Goal: Check status

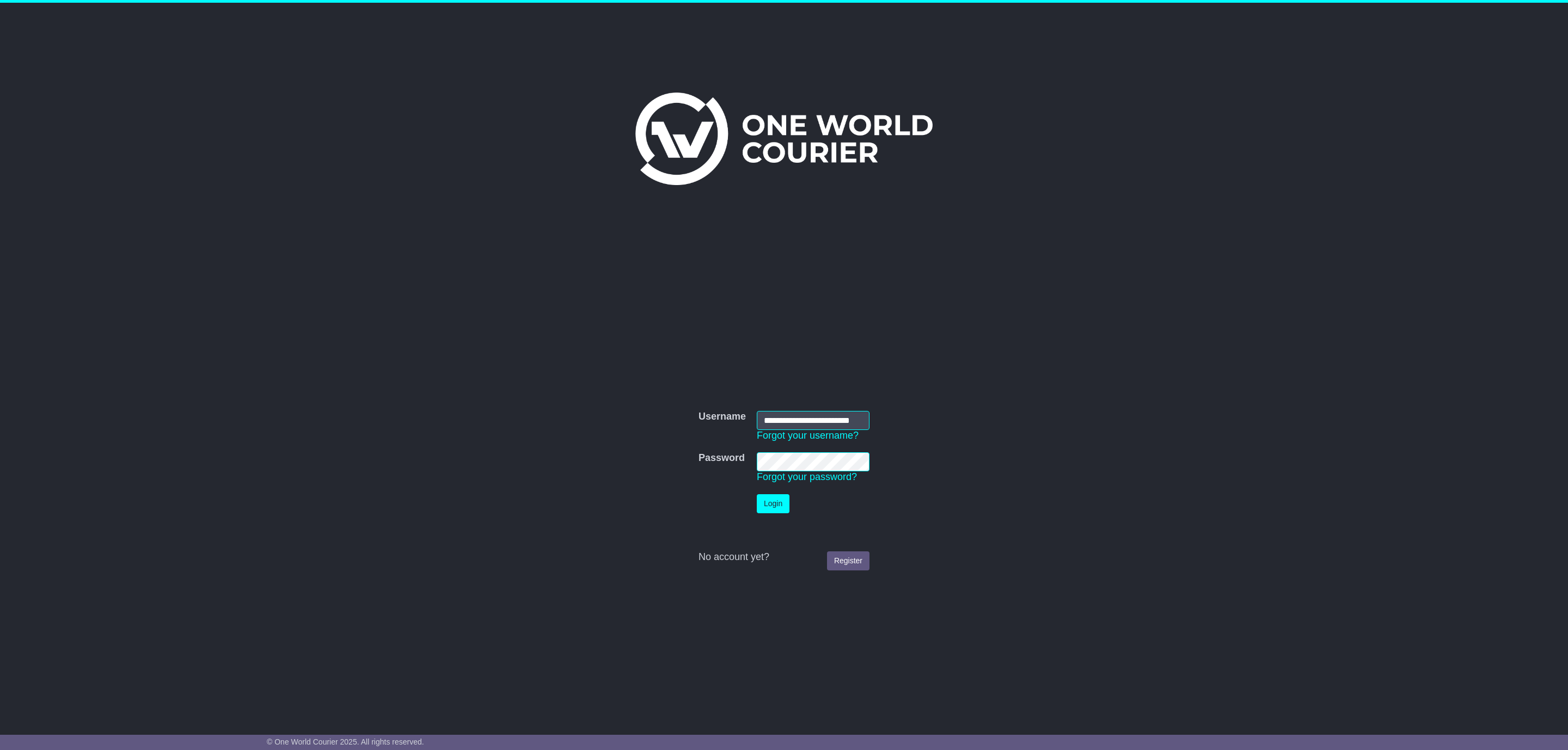
click at [763, 505] on button "Login" at bounding box center [772, 504] width 33 height 19
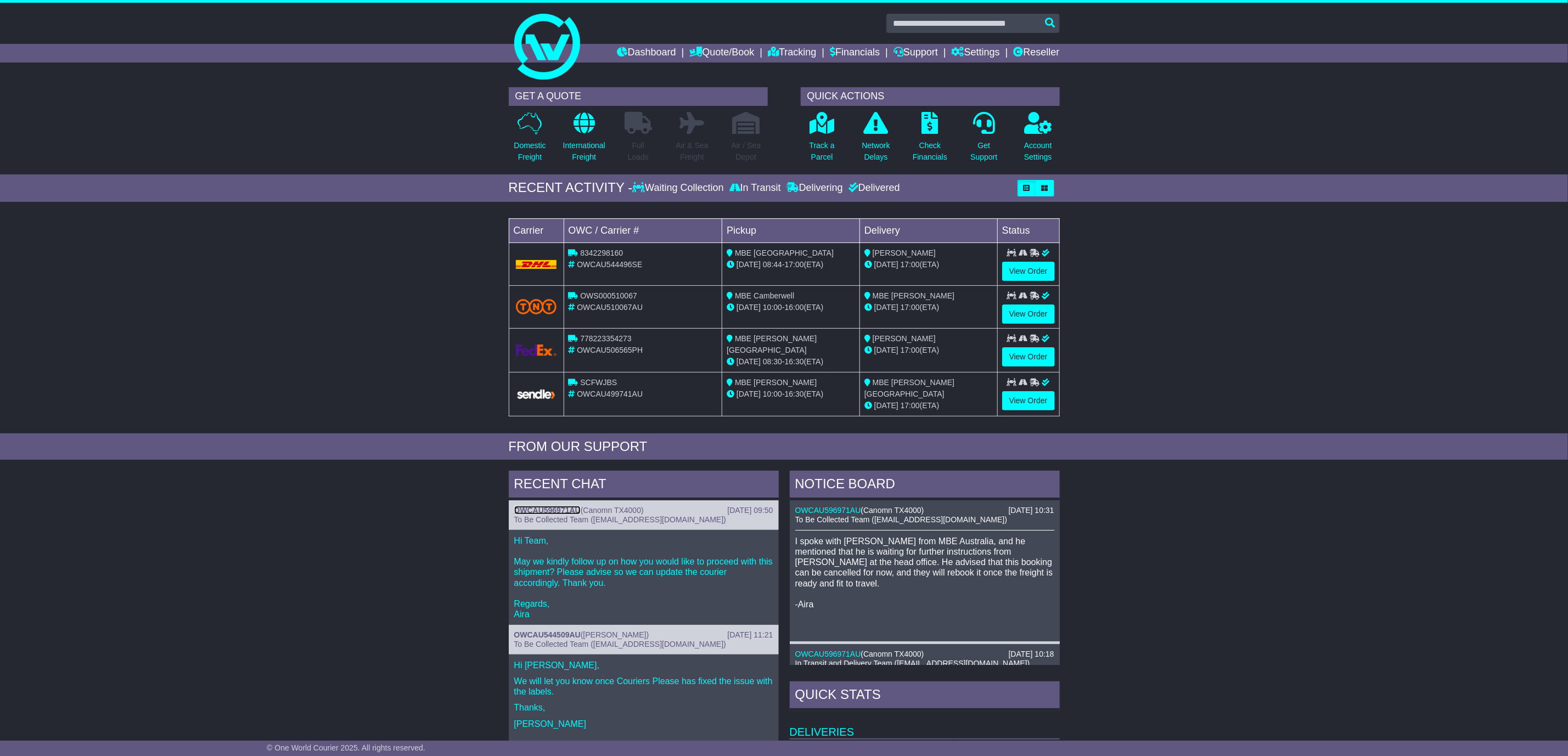
click at [545, 509] on link "OWCAU596971AU" at bounding box center [547, 510] width 66 height 9
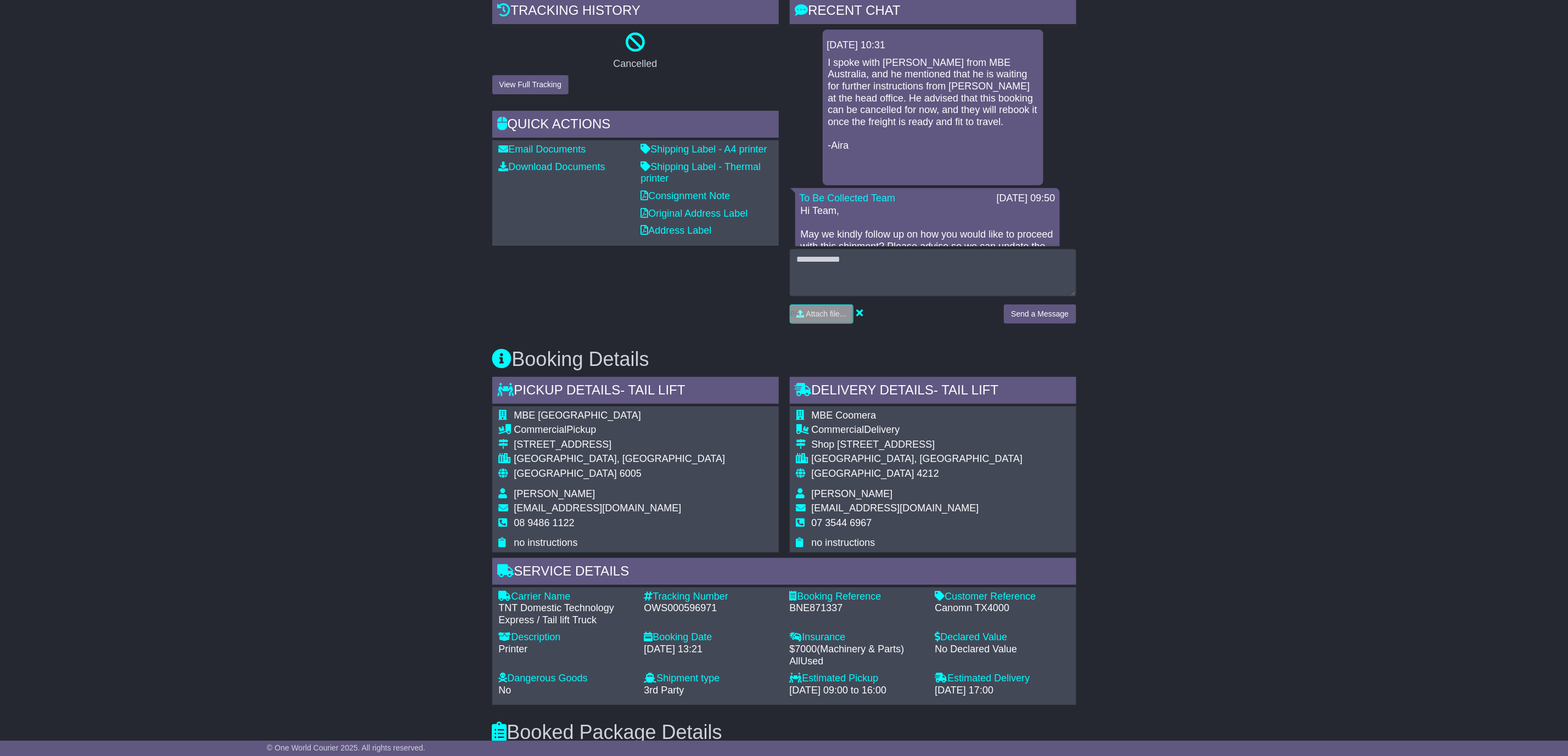
scroll to position [412, 0]
